Goal: Register for event/course

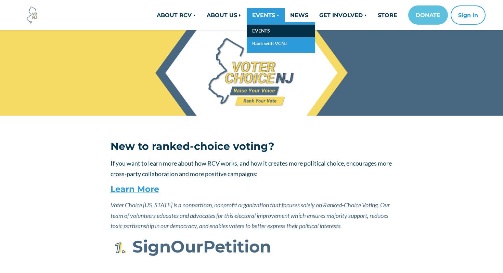
click at [260, 29] on link "EVENTS" at bounding box center [281, 31] width 68 height 13
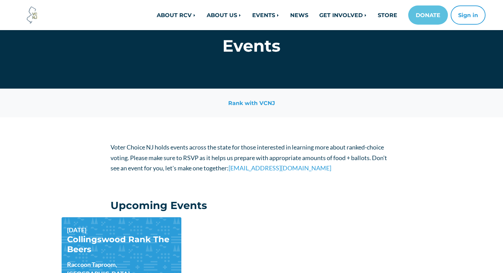
scroll to position [106, 0]
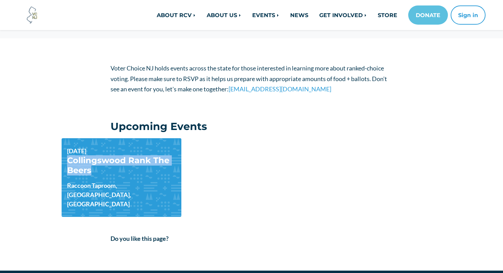
drag, startPoint x: 109, startPoint y: 175, endPoint x: 64, endPoint y: 164, distance: 47.0
click at [64, 164] on div "Sep 09, 2025 Collingswood Rank The Beers Raccoon Taproom, Collingswood, NJ" at bounding box center [122, 177] width 120 height 78
copy link "Collingswood Rank The Beers"
click at [143, 163] on link "Collingswood Rank The Beers" at bounding box center [118, 165] width 102 height 20
